Goal: Task Accomplishment & Management: Complete application form

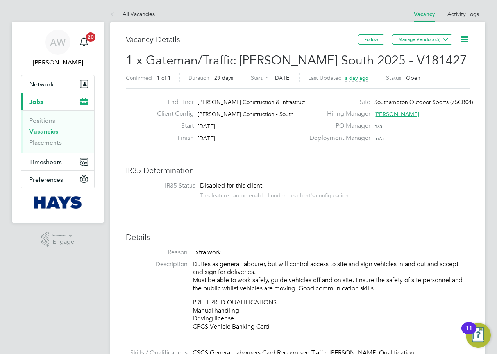
click at [464, 41] on icon at bounding box center [465, 39] width 10 height 10
click at [464, 40] on icon at bounding box center [465, 39] width 10 height 10
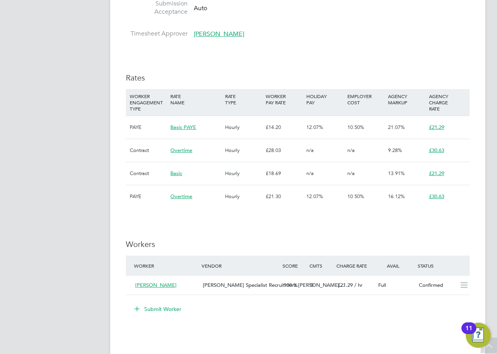
scroll to position [508, 0]
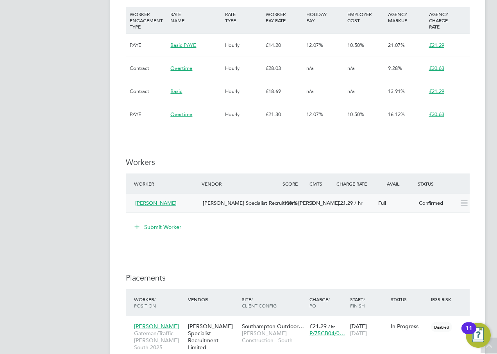
click at [190, 206] on div "Luyazi Mbombo" at bounding box center [166, 203] width 68 height 13
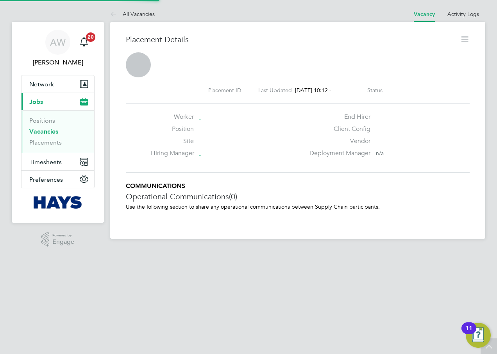
scroll to position [4, 4]
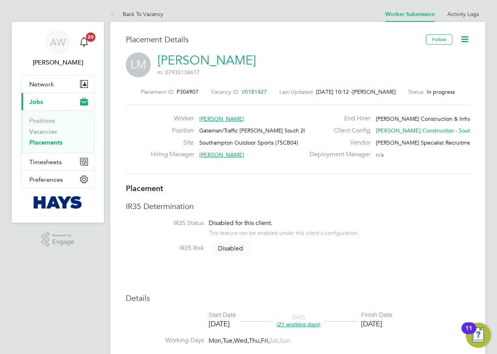
click at [467, 40] on icon at bounding box center [465, 39] width 10 height 10
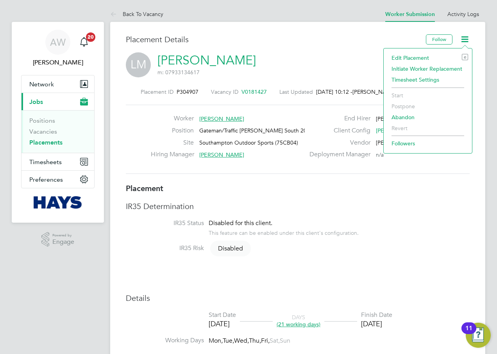
click at [285, 51] on div "Placement Details" at bounding box center [273, 43] width 294 height 18
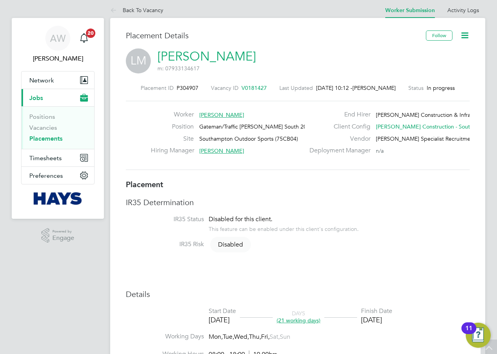
scroll to position [0, 0]
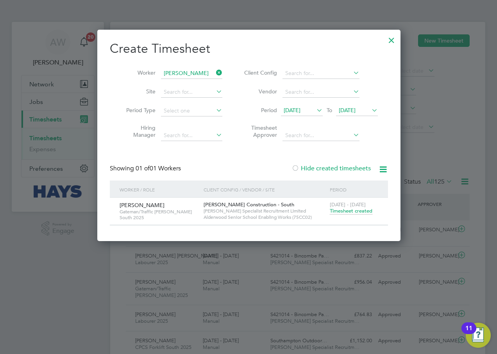
click at [215, 73] on icon at bounding box center [215, 72] width 0 height 11
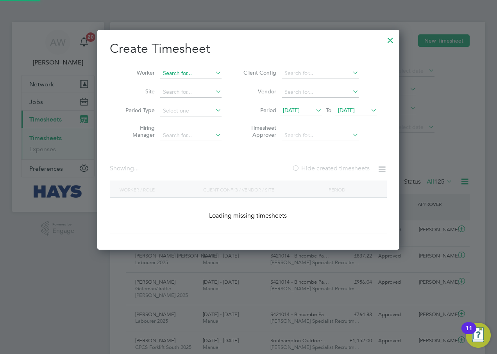
scroll to position [220, 302]
click at [208, 71] on input at bounding box center [190, 73] width 61 height 11
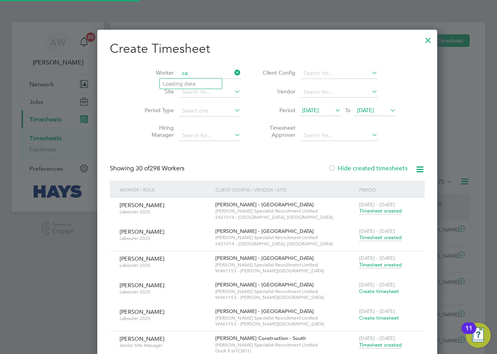
scroll to position [2578, 302]
click at [197, 81] on li "[PERSON_NAME]" at bounding box center [196, 84] width 73 height 11
type input "[PERSON_NAME]"
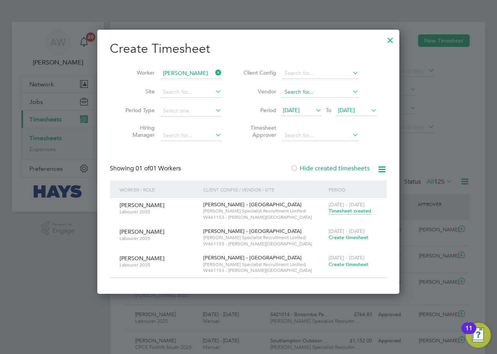
scroll to position [264, 302]
click at [352, 238] on span "Create timesheet" at bounding box center [349, 237] width 40 height 7
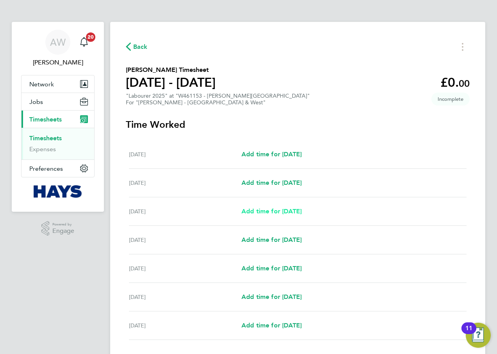
click at [294, 211] on span "Add time for [DATE]" at bounding box center [272, 211] width 60 height 7
select select "60"
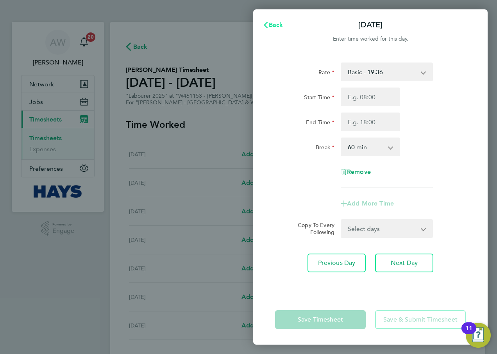
click at [282, 23] on span "Back" at bounding box center [276, 24] width 14 height 7
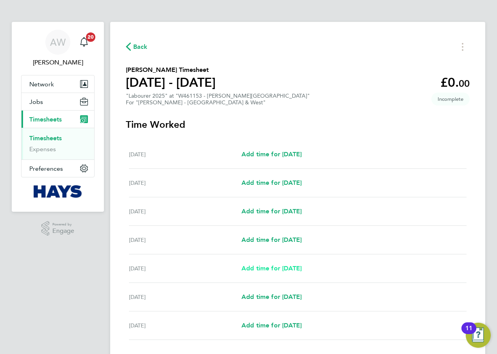
click at [283, 266] on span "Add time for [DATE]" at bounding box center [272, 268] width 60 height 7
select select "60"
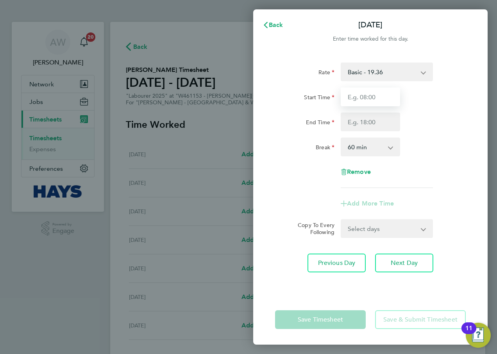
click at [371, 93] on input "Start Time" at bounding box center [370, 97] width 59 height 19
type input "07:30"
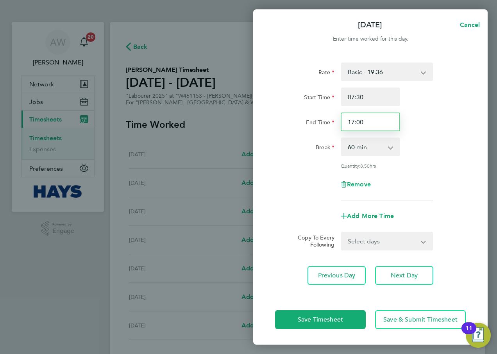
drag, startPoint x: 377, startPoint y: 124, endPoint x: 329, endPoint y: 124, distance: 47.7
click at [329, 124] on div "End Time 17:00" at bounding box center [370, 122] width 197 height 19
type input "18:00"
click at [297, 138] on div "Break" at bounding box center [304, 146] width 59 height 16
click at [387, 146] on select "0 min 15 min 30 min 45 min 60 min 75 min 90 min" at bounding box center [366, 146] width 48 height 17
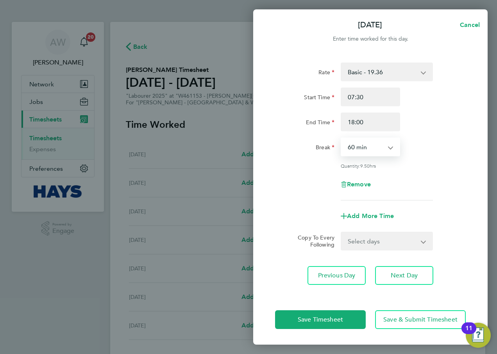
select select "30"
click at [342, 138] on select "0 min 15 min 30 min 45 min 60 min 75 min 90 min" at bounding box center [366, 146] width 48 height 17
click at [420, 156] on div "Rate Basic - 19.36 [DATE] first 4h - 27.90 Sat after 4h - 36.44 [DATE] - 36.44 …" at bounding box center [370, 132] width 191 height 138
click at [378, 238] on select "Select days Day [DATE] [DATE]" at bounding box center [383, 241] width 82 height 17
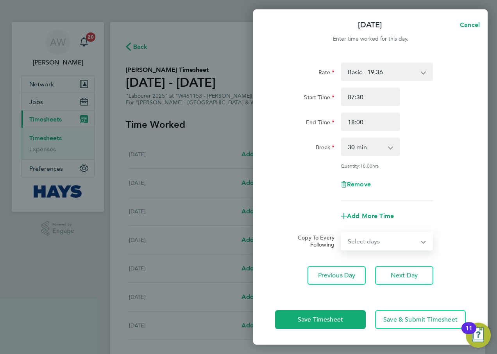
click at [380, 68] on select "Basic - 19.36 [DATE] first 4h - 27.90 Sat after 4h - 36.44 [DATE] - 36.44 Bank …" at bounding box center [382, 71] width 81 height 17
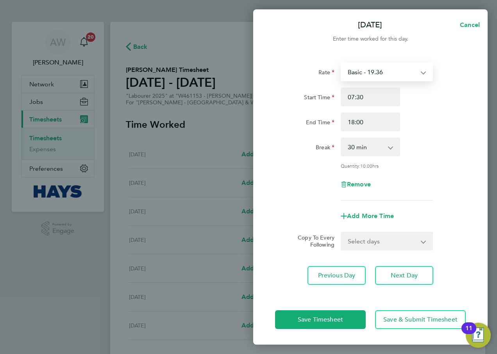
click at [427, 72] on app-icon-cross-button at bounding box center [427, 71] width 9 height 17
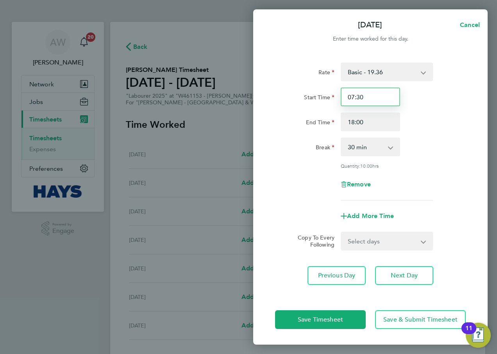
click at [385, 97] on input "07:30" at bounding box center [370, 97] width 59 height 19
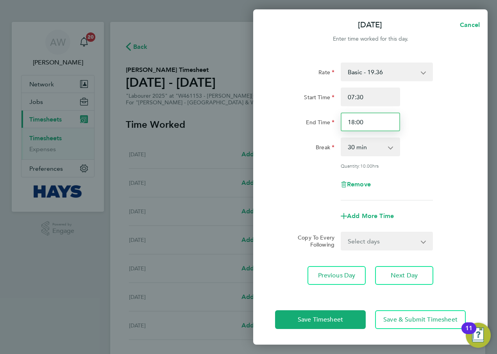
drag, startPoint x: 379, startPoint y: 122, endPoint x: 302, endPoint y: 121, distance: 76.6
click at [304, 122] on div "End Time 18:00" at bounding box center [370, 122] width 197 height 19
type input "15:48"
click at [465, 107] on div "Start Time 07:30 End Time 15:48" at bounding box center [370, 110] width 197 height 44
click at [378, 213] on span "Add More Time" at bounding box center [370, 215] width 47 height 7
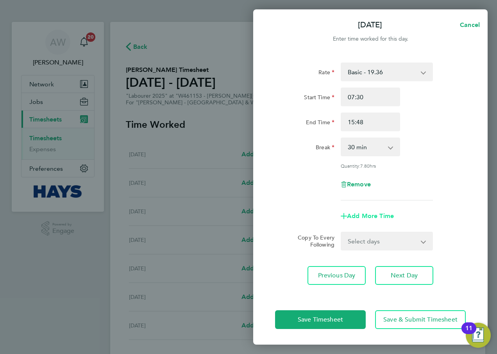
select select "null"
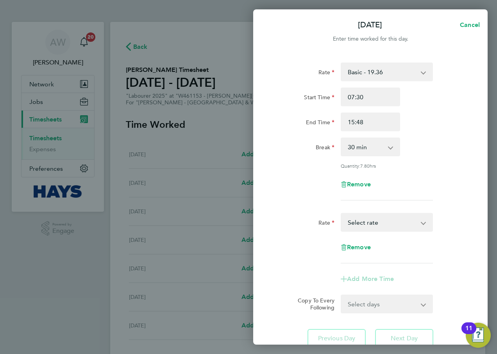
click at [371, 217] on select "Basic - 19.36 [DATE] first 4h - 27.90 Sat after 4h - 36.44 [DATE] - 36.44 Bank …" at bounding box center [382, 222] width 81 height 17
select select "60"
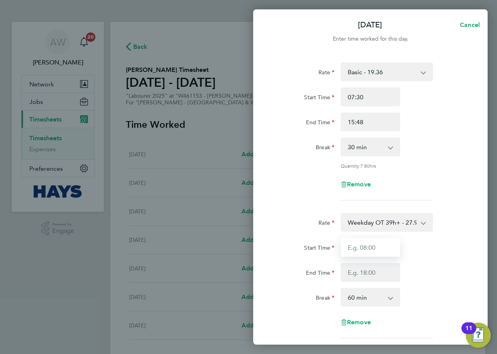
click at [382, 245] on input "Start Time" at bounding box center [370, 247] width 59 height 19
type input "15:38"
click at [378, 277] on input "End Time" at bounding box center [370, 272] width 59 height 19
type input "18:00"
click at [418, 273] on div "Start Time 15:38 End Time 18:00" at bounding box center [370, 260] width 197 height 44
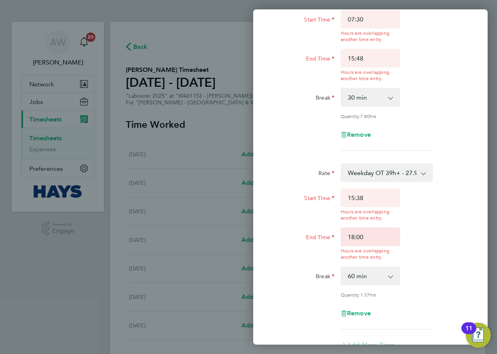
scroll to position [78, 0]
click at [388, 193] on input "15:38" at bounding box center [370, 197] width 59 height 19
type input "15:48"
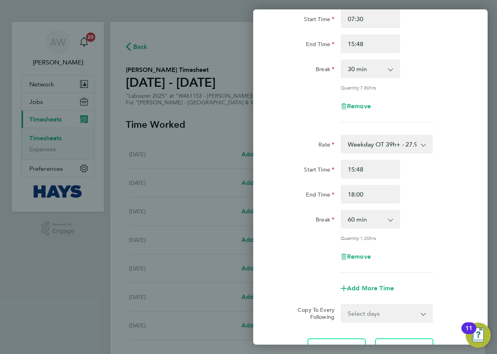
click at [422, 209] on app-timesheet-line-hourly "Start Time 15:48 End Time 18:00 Break 0 min 15 min 30 min 45 min 60 min 75 min …" at bounding box center [370, 200] width 191 height 81
click at [374, 224] on select "0 min 15 min 30 min 45 min 60 min 75 min 90 min" at bounding box center [366, 219] width 48 height 17
click at [342, 211] on select "0 min 15 min 30 min 45 min 60 min 75 min 90 min" at bounding box center [366, 219] width 48 height 17
click at [431, 209] on div "Rate Weekday OT 39h+ - 27.90 Basic - 19.36 [DATE] first 4h - 27.90 Sat after 4h…" at bounding box center [370, 204] width 191 height 138
drag, startPoint x: 386, startPoint y: 216, endPoint x: 383, endPoint y: 219, distance: 4.2
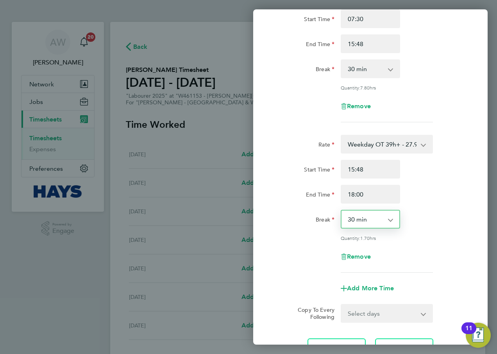
click at [386, 216] on select "0 min 15 min 30 min 45 min 60 min 75 min 90 min" at bounding box center [366, 219] width 48 height 17
select select "0"
click at [342, 211] on select "0 min 15 min 30 min 45 min 60 min 75 min 90 min" at bounding box center [366, 219] width 48 height 17
click at [410, 219] on div "Break 0 min 15 min 30 min 45 min 60 min 75 min 90 min" at bounding box center [370, 219] width 197 height 19
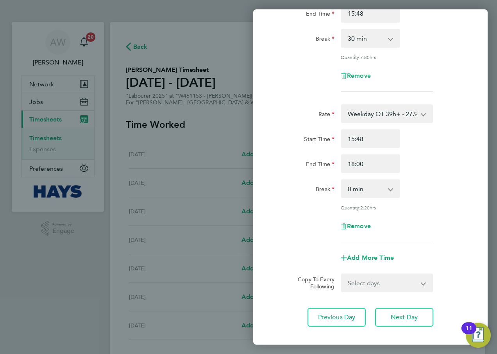
scroll to position [149, 0]
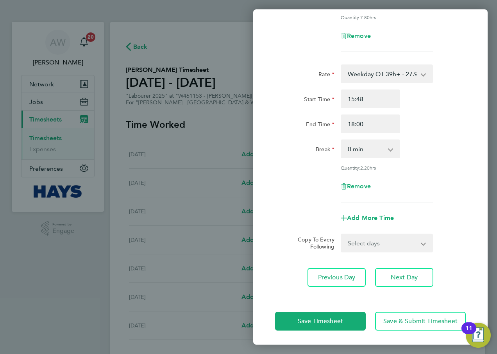
click at [385, 248] on select "Select days Day [DATE] [DATE]" at bounding box center [383, 242] width 82 height 17
select select "DAY"
click at [342, 234] on select "Select days Day [DATE] [DATE]" at bounding box center [383, 242] width 82 height 17
select select "[DATE]"
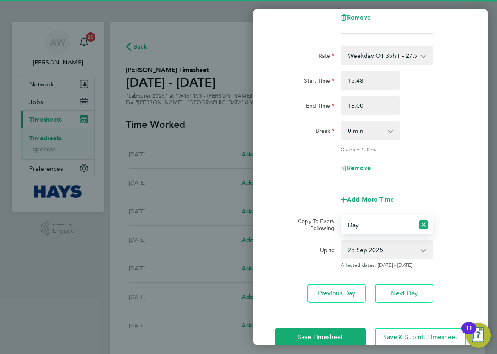
scroll to position [183, 0]
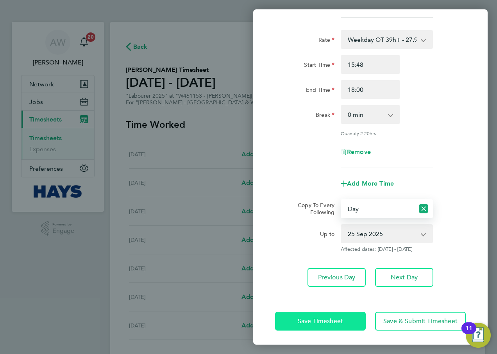
click at [340, 317] on span "Save Timesheet" at bounding box center [320, 321] width 45 height 8
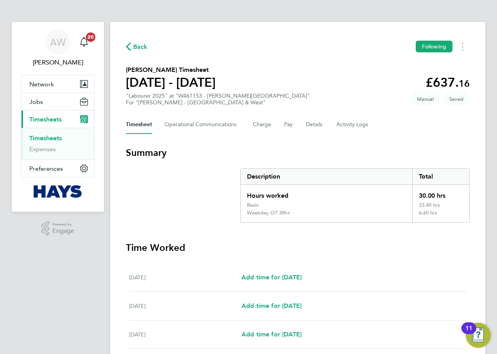
click at [476, 190] on div "Back Following [PERSON_NAME] Timesheet [DATE] - [DATE] £637. 16 "Labourer 2025"…" at bounding box center [297, 322] width 375 height 601
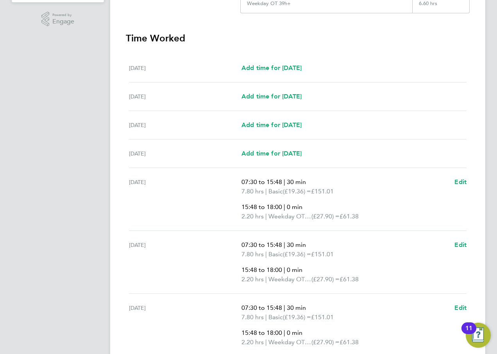
scroll to position [281, 0]
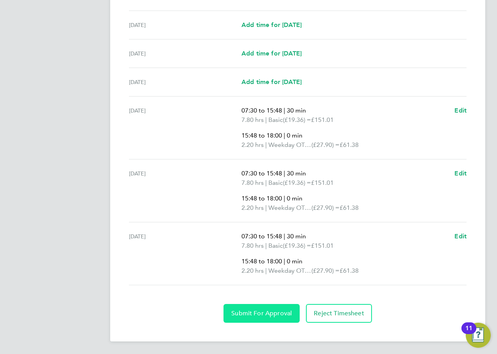
click at [259, 310] on span "Submit For Approval" at bounding box center [261, 314] width 61 height 8
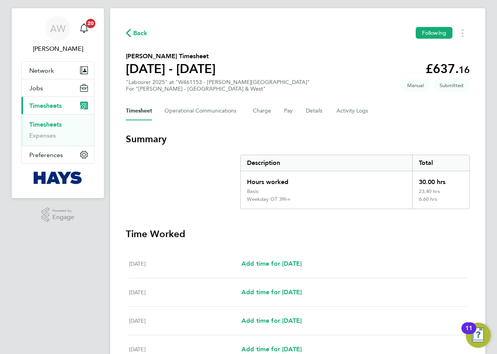
scroll to position [0, 0]
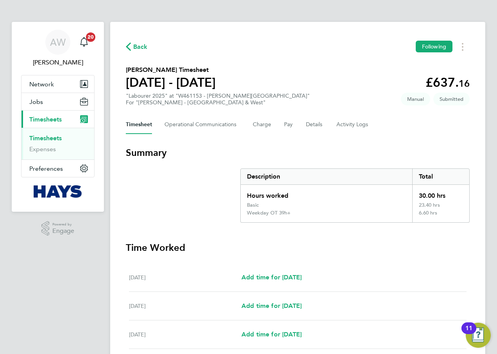
click at [56, 138] on link "Timesheets" at bounding box center [45, 137] width 32 height 7
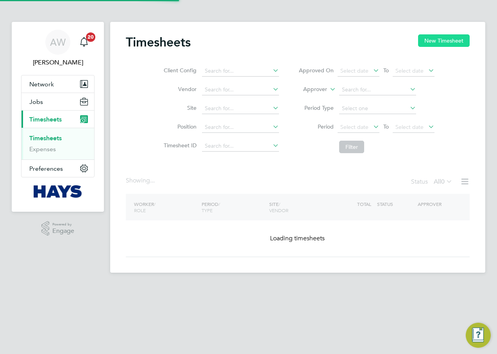
click at [453, 37] on button "New Timesheet" at bounding box center [444, 40] width 52 height 13
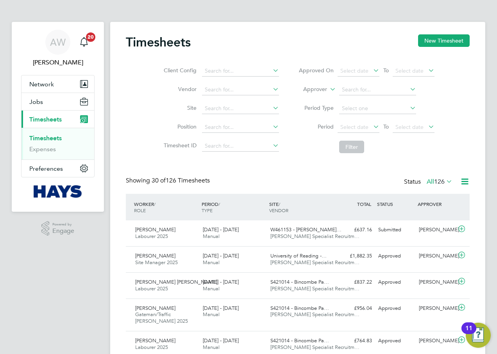
scroll to position [20, 68]
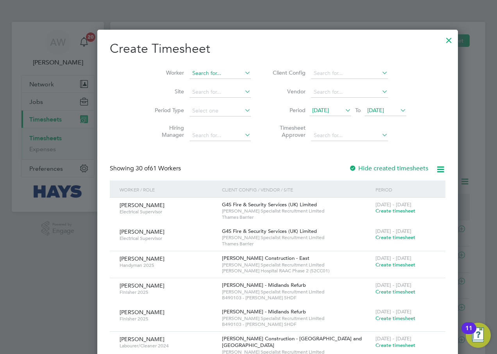
click at [190, 73] on input at bounding box center [220, 73] width 61 height 11
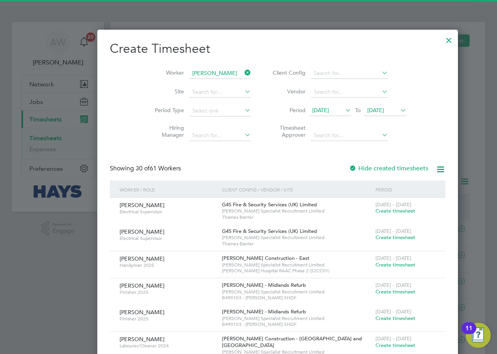
click at [184, 83] on li "[PERSON_NAME]" at bounding box center [196, 84] width 72 height 11
type input "[PERSON_NAME]"
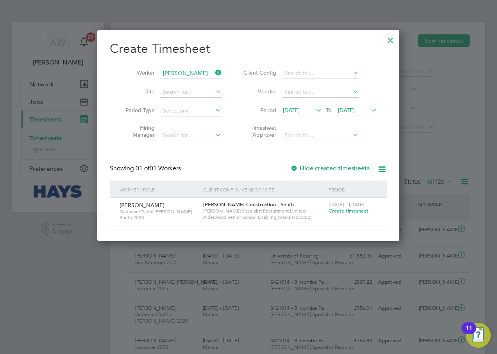
click at [341, 210] on span "Create timesheet" at bounding box center [349, 211] width 40 height 7
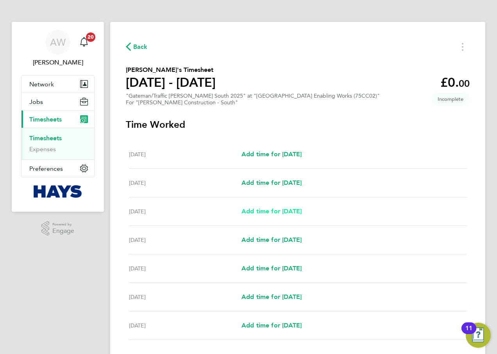
click at [264, 211] on span "Add time for [DATE]" at bounding box center [272, 211] width 60 height 7
select select "60"
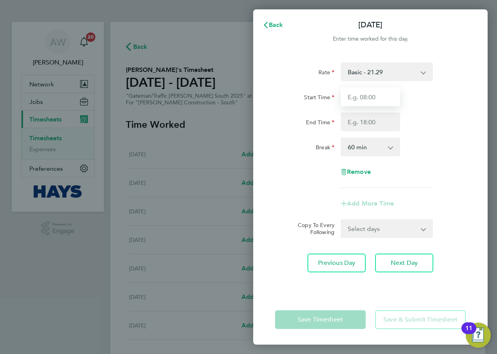
click at [372, 96] on input "Start Time" at bounding box center [370, 97] width 59 height 19
type input "07:30"
click at [374, 125] on input "End Time" at bounding box center [370, 122] width 59 height 19
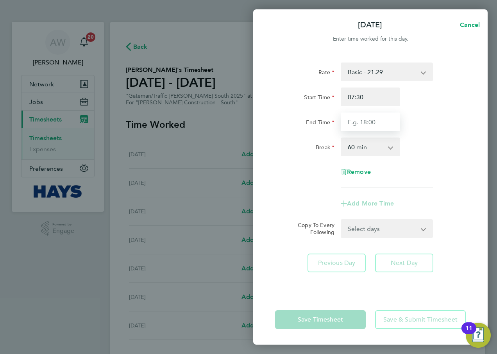
type input "18:00"
click at [375, 147] on select "0 min 15 min 30 min 45 min 60 min 75 min 90 min" at bounding box center [366, 146] width 48 height 17
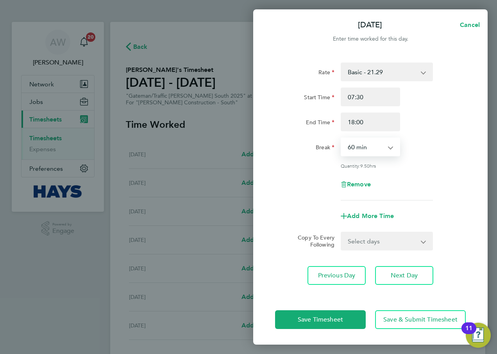
select select "30"
click at [342, 138] on select "0 min 15 min 30 min 45 min 60 min 75 min 90 min" at bounding box center [366, 146] width 48 height 17
click at [423, 155] on div "Break 0 min 15 min 30 min 45 min 60 min 75 min 90 min" at bounding box center [370, 147] width 197 height 19
click at [378, 242] on select "Select days Day [DATE] [DATE] [DATE] [DATE]" at bounding box center [383, 241] width 82 height 17
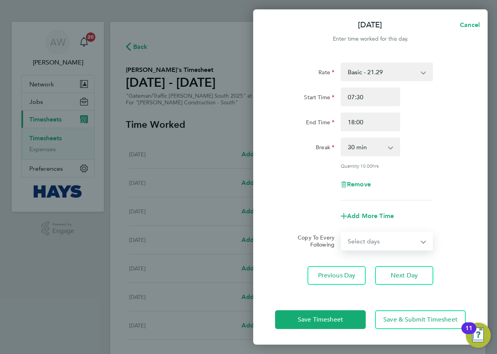
select select "DAY"
click at [342, 233] on select "Select days Day [DATE] [DATE] [DATE] [DATE]" at bounding box center [383, 241] width 82 height 17
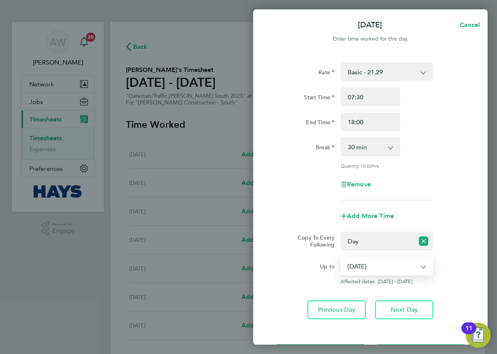
click at [359, 263] on select "[DATE] [DATE] [DATE] [DATE]" at bounding box center [382, 266] width 81 height 17
select select "[DATE]"
click at [342, 258] on select "[DATE] [DATE] [DATE] [DATE]" at bounding box center [382, 266] width 81 height 17
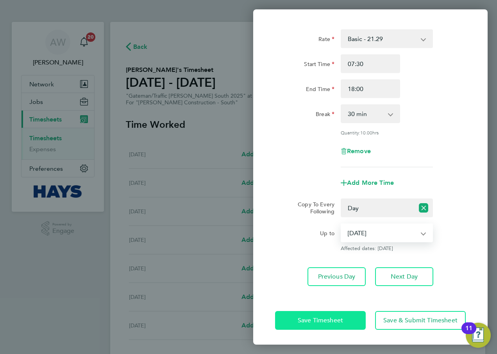
click at [343, 317] on span "Save Timesheet" at bounding box center [320, 321] width 45 height 8
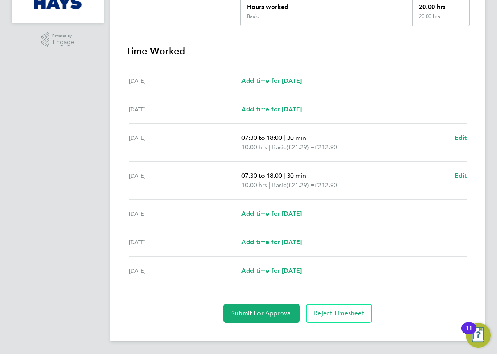
click at [468, 138] on ul "[DATE] Add time for [DATE] Add time for [DATE] [DATE] Add time for [DATE] Add t…" at bounding box center [298, 176] width 344 height 218
click at [465, 138] on span "Edit" at bounding box center [460, 137] width 12 height 7
select select "30"
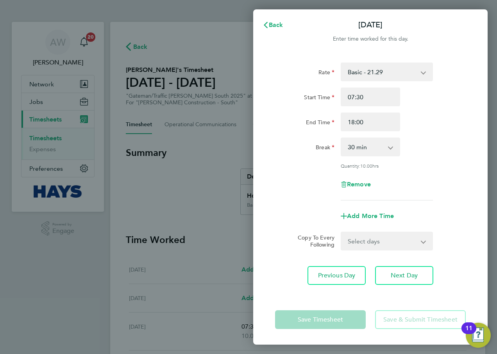
click at [416, 75] on select "Basic - 21.29 Weekday OT 45h+ - 31.01 Sat first 4h - 31.01 Sat after 4h - 40.48…" at bounding box center [382, 71] width 81 height 17
click at [464, 79] on div "Rate Basic - 21.29 Weekday OT 45h+ - 31.01 Sat first 4h - 31.01 Sat after 4h - …" at bounding box center [370, 72] width 197 height 19
drag, startPoint x: 376, startPoint y: 120, endPoint x: 263, endPoint y: 134, distance: 113.0
click at [263, 134] on div "Rate Basic - 21.29 Weekday OT 45h+ - 31.01 Sat first 4h - 31.01 Sat after 4h - …" at bounding box center [370, 174] width 234 height 242
type input "17:00"
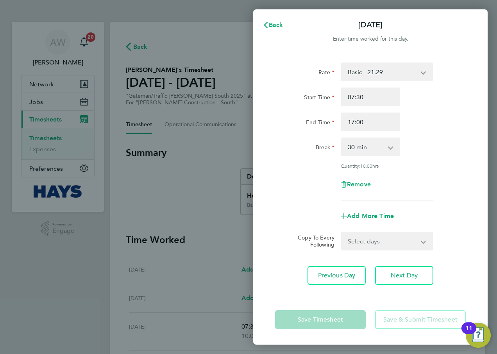
click at [422, 120] on div "End Time 17:00" at bounding box center [370, 122] width 197 height 19
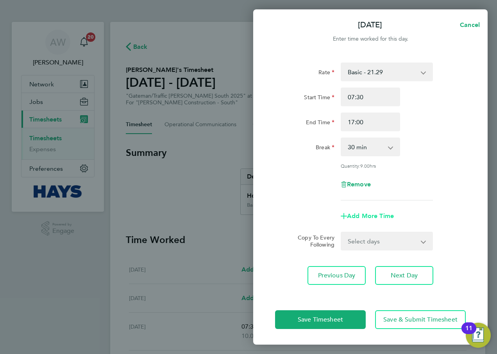
click at [367, 213] on span "Add More Time" at bounding box center [370, 215] width 47 height 7
select select "null"
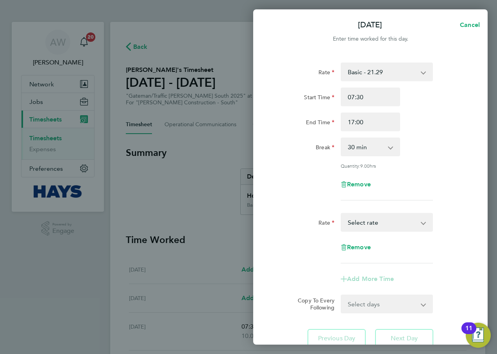
click at [363, 230] on div "Basic - 21.29 Weekday OT 45h+ - 31.01 Sat first 4h - 31.01 Sat after 4h - 40.48…" at bounding box center [387, 222] width 92 height 19
click at [365, 222] on select "Basic - 21.29 Weekday OT 45h+ - 31.01 Sat first 4h - 31.01 Sat after 4h - 40.48…" at bounding box center [382, 222] width 81 height 17
select select "60"
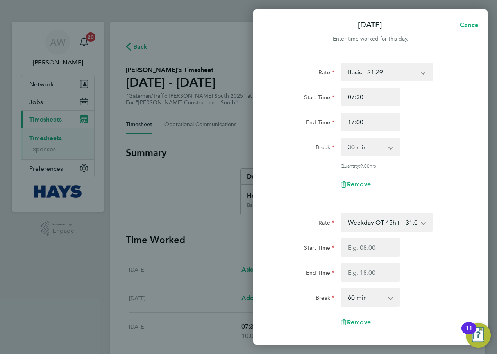
click at [427, 184] on div "Remove" at bounding box center [370, 184] width 197 height 19
click at [382, 242] on input "Start Time" at bounding box center [370, 247] width 59 height 19
type input "17:00"
click at [351, 269] on input "End Time" at bounding box center [370, 272] width 59 height 19
type input "18:00"
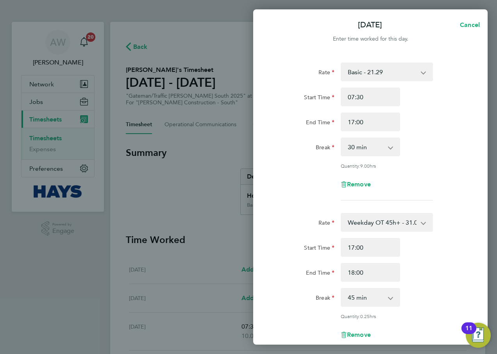
click at [449, 288] on div "Break 0 min 15 min 30 min 45 min" at bounding box center [370, 297] width 197 height 19
click at [383, 293] on select "0 min 15 min 30 min 45 min" at bounding box center [366, 297] width 48 height 17
select select "0"
click at [342, 289] on select "0 min 15 min 30 min 45 min" at bounding box center [366, 297] width 48 height 17
click at [298, 224] on div "Rate" at bounding box center [304, 221] width 59 height 16
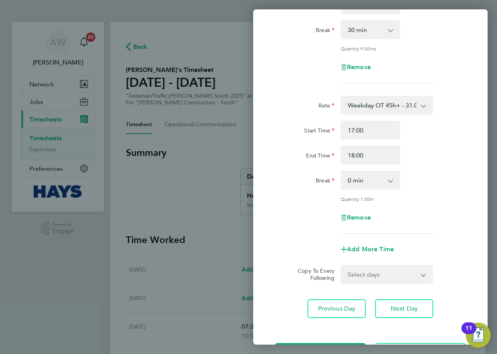
click at [371, 268] on select "Select days Day [DATE] [DATE] [DATE] [DATE]" at bounding box center [383, 274] width 82 height 17
select select "DAY"
click at [342, 266] on select "Select days Day [DATE] [DATE] [DATE] [DATE]" at bounding box center [383, 274] width 82 height 17
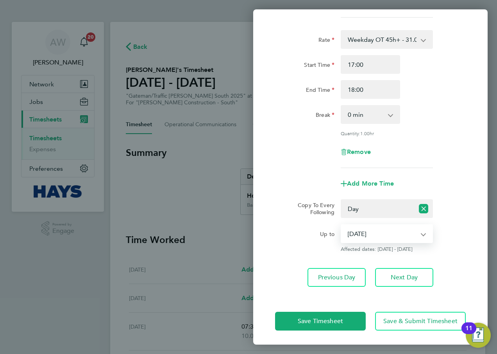
drag, startPoint x: 356, startPoint y: 228, endPoint x: 360, endPoint y: 242, distance: 14.1
click at [356, 228] on select "[DATE] [DATE] [DATE] [DATE]" at bounding box center [382, 233] width 81 height 17
select select "[DATE]"
click at [342, 225] on select "[DATE] [DATE] [DATE] [DATE]" at bounding box center [382, 233] width 81 height 17
click at [340, 315] on button "Save Timesheet" at bounding box center [320, 321] width 91 height 19
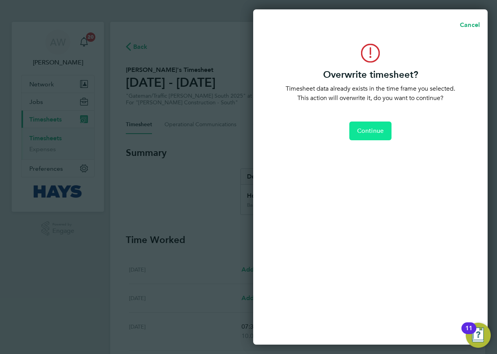
click at [362, 132] on span "Continue" at bounding box center [370, 131] width 27 height 8
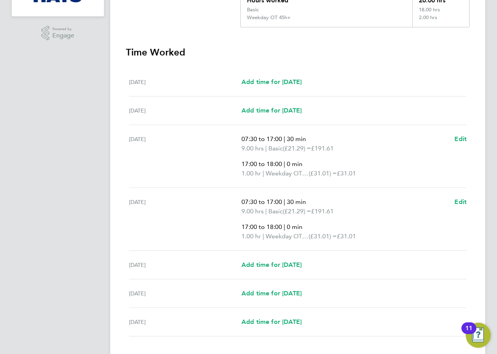
scroll to position [247, 0]
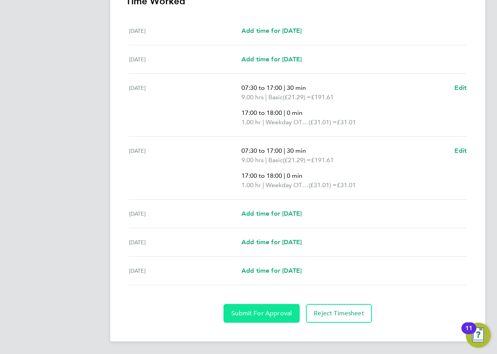
click at [258, 310] on span "Submit For Approval" at bounding box center [261, 314] width 61 height 8
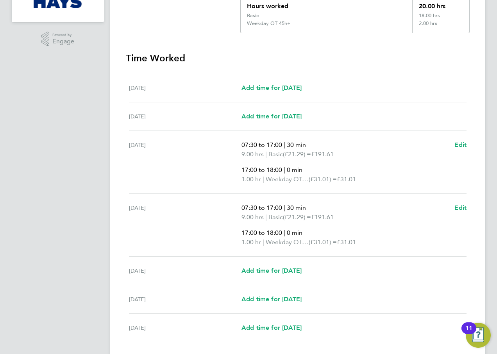
scroll to position [90, 0]
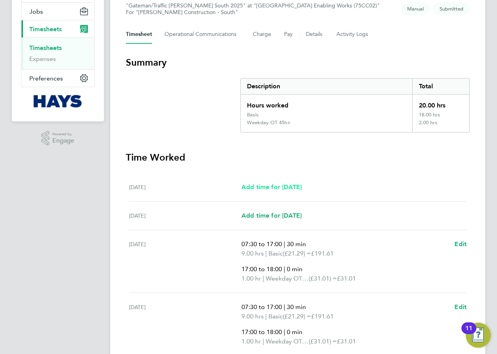
click at [279, 187] on span "Add time for [DATE]" at bounding box center [272, 186] width 60 height 7
select select "60"
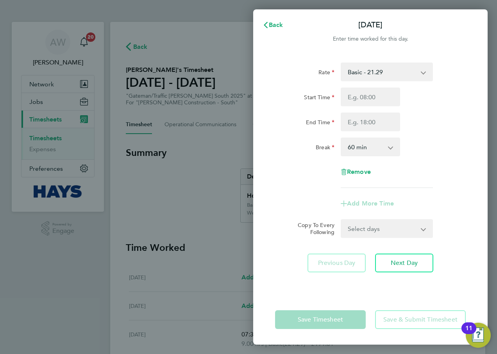
click at [365, 73] on select "Basic - 21.29 Weekday OT 45h+ - 31.01 Sat first 4h - 31.01 Sat after 4h - 40.48…" at bounding box center [382, 71] width 81 height 17
select select "60"
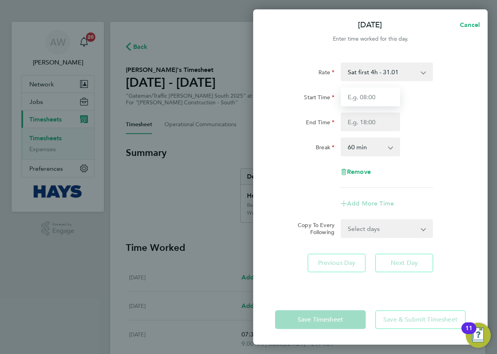
click at [372, 97] on input "Start Time" at bounding box center [370, 97] width 59 height 19
type input "07:30"
click at [371, 120] on input "End Time" at bounding box center [370, 122] width 59 height 19
type input "12:00"
click at [411, 119] on div "End Time 12:00" at bounding box center [370, 122] width 197 height 19
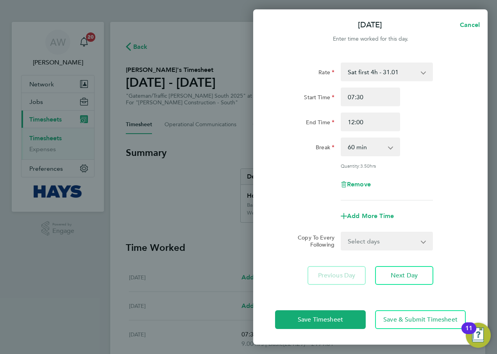
click at [365, 157] on div "Rate Sat first 4h - 31.01 Basic - 21.29 Weekday OT 45h+ - 31.01 Sat after 4h - …" at bounding box center [370, 132] width 191 height 138
click at [363, 152] on select "0 min 15 min 30 min 45 min 60 min 75 min 90 min" at bounding box center [366, 146] width 48 height 17
select select "30"
click at [342, 138] on select "0 min 15 min 30 min 45 min 60 min 75 min 90 min" at bounding box center [366, 146] width 48 height 17
click at [435, 138] on div "Break 0 min 15 min 30 min 45 min 60 min 75 min 90 min" at bounding box center [370, 147] width 197 height 19
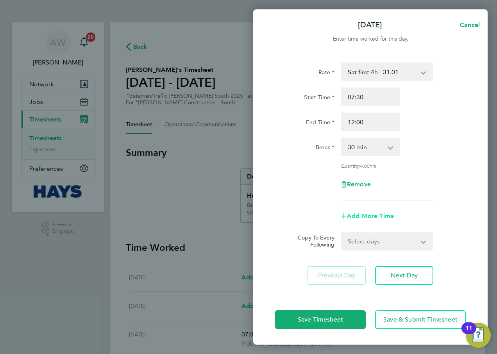
click at [369, 215] on span "Add More Time" at bounding box center [370, 215] width 47 height 7
select select "null"
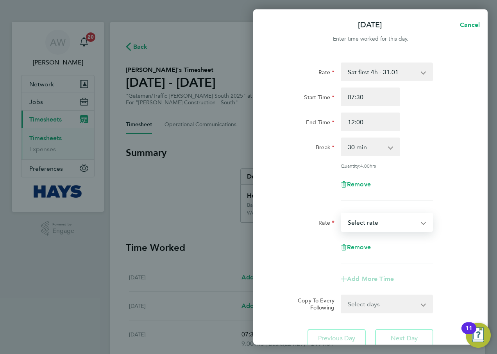
click at [371, 226] on select "Basic - 21.29 Weekday OT 45h+ - 31.01 Sat first 4h - 31.01 Sat after 4h - 40.48…" at bounding box center [382, 222] width 81 height 17
select select "60"
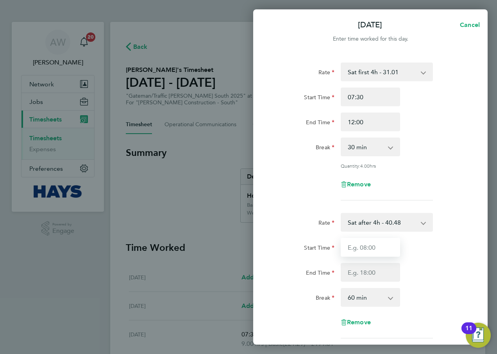
click at [371, 249] on input "Start Time" at bounding box center [370, 247] width 59 height 19
type input "12:00"
click at [422, 243] on div "Start Time 12:00" at bounding box center [370, 247] width 197 height 19
click at [377, 270] on input "End Time" at bounding box center [370, 272] width 59 height 19
type input "18:00"
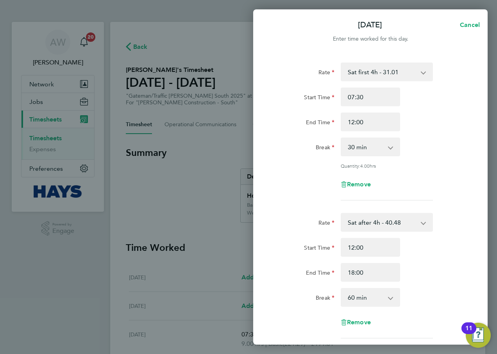
click at [437, 273] on div "End Time 18:00" at bounding box center [370, 272] width 197 height 19
click at [360, 297] on select "0 min 15 min 30 min 45 min 60 min 75 min 90 min" at bounding box center [366, 297] width 48 height 17
select select "0"
click at [342, 289] on select "0 min 15 min 30 min 45 min 60 min 75 min 90 min" at bounding box center [366, 297] width 48 height 17
click at [274, 221] on div "Rate" at bounding box center [305, 222] width 66 height 19
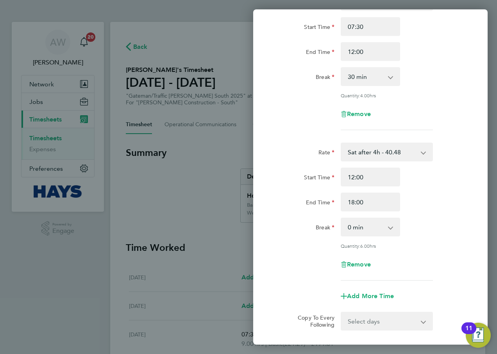
scroll to position [149, 0]
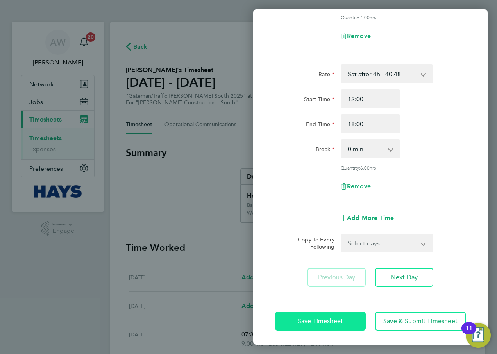
click at [345, 317] on button "Save Timesheet" at bounding box center [320, 321] width 91 height 19
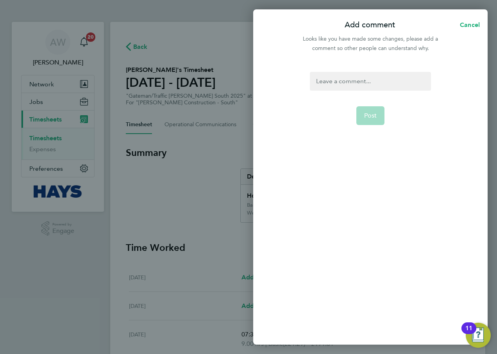
click at [354, 75] on div at bounding box center [370, 81] width 121 height 19
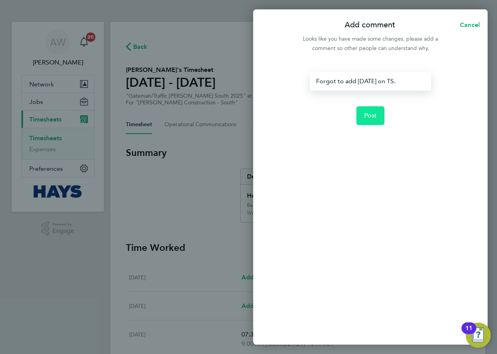
click at [367, 116] on span "Post" at bounding box center [370, 116] width 13 height 8
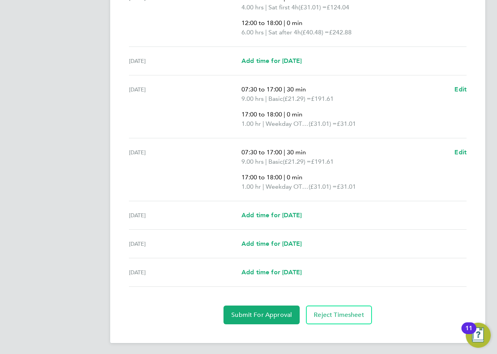
scroll to position [297, 0]
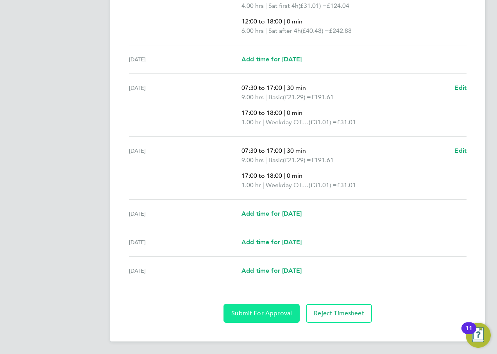
click at [281, 309] on button "Submit For Approval" at bounding box center [262, 313] width 76 height 19
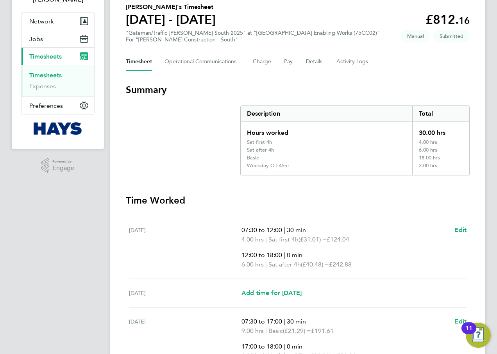
scroll to position [62, 0]
